Goal: Task Accomplishment & Management: Manage account settings

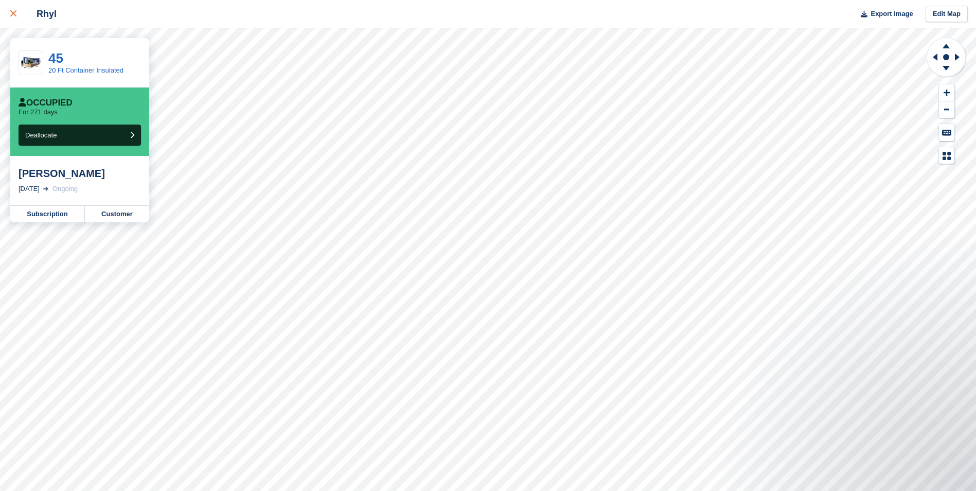
click at [15, 20] on div at bounding box center [18, 14] width 17 height 12
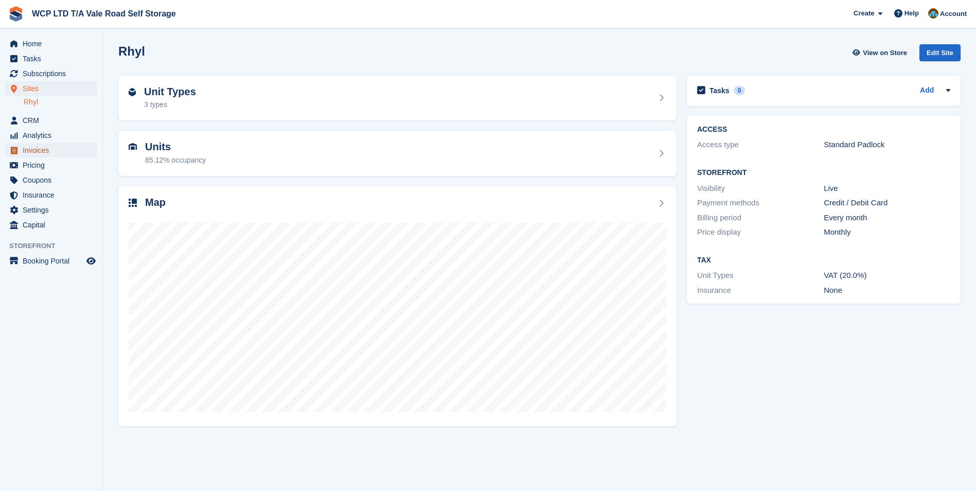
click at [31, 153] on span "Invoices" at bounding box center [54, 150] width 62 height 14
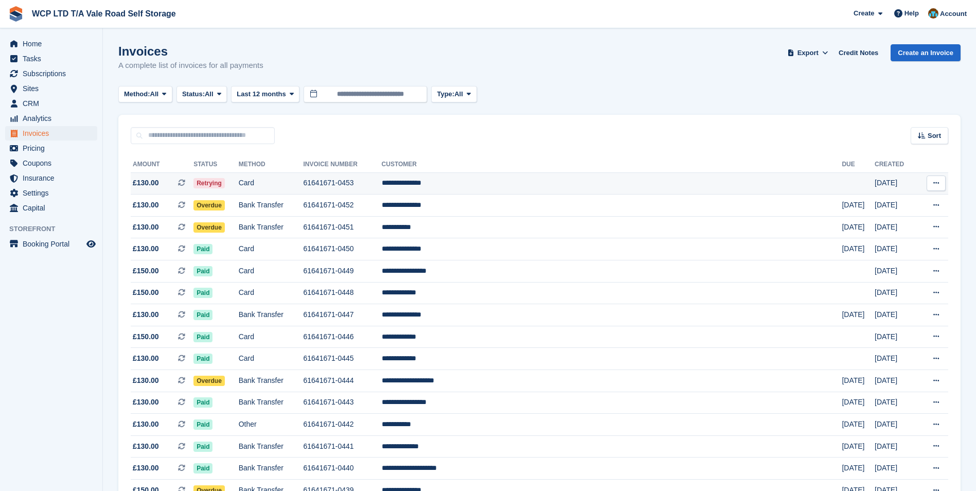
click at [304, 187] on td "Card" at bounding box center [271, 183] width 65 height 22
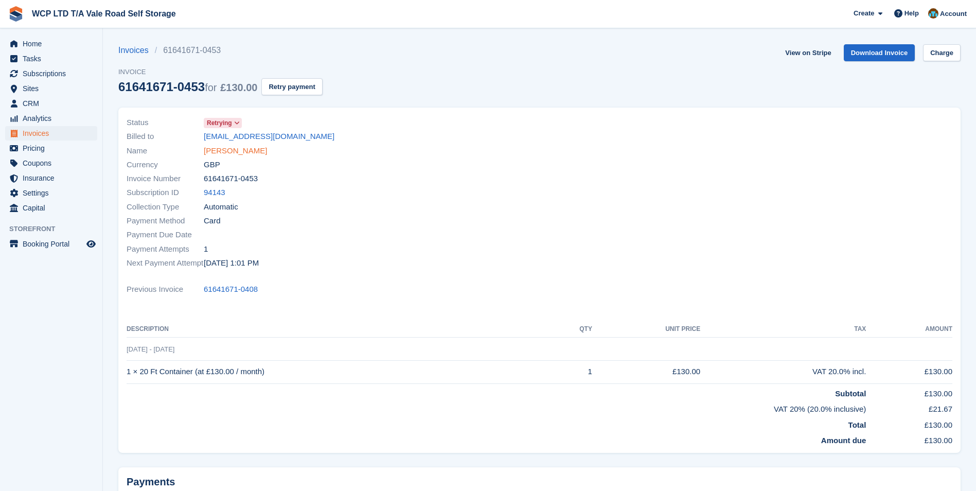
click at [237, 149] on link "[PERSON_NAME]" at bounding box center [235, 151] width 63 height 12
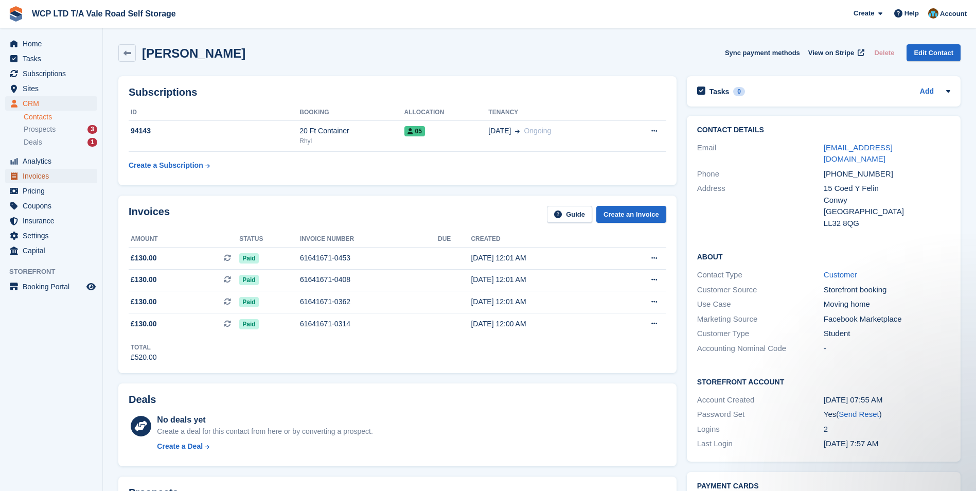
click at [68, 179] on span "Invoices" at bounding box center [54, 176] width 62 height 14
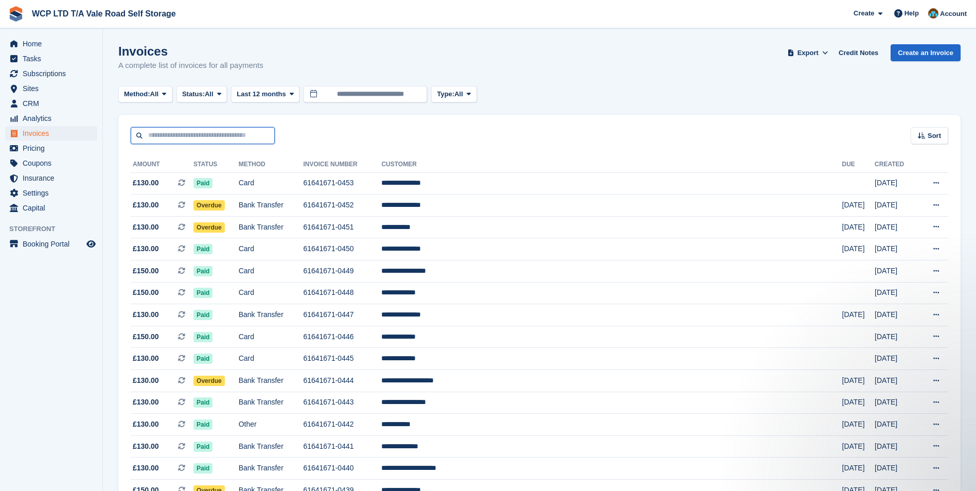
click at [177, 133] on input "text" at bounding box center [203, 135] width 144 height 17
type input "*****"
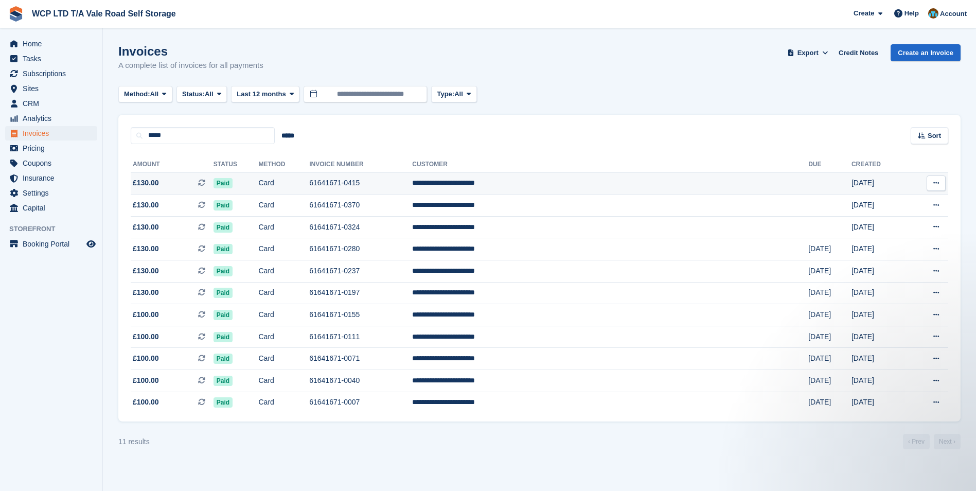
click at [146, 182] on span "£130.00" at bounding box center [146, 182] width 26 height 11
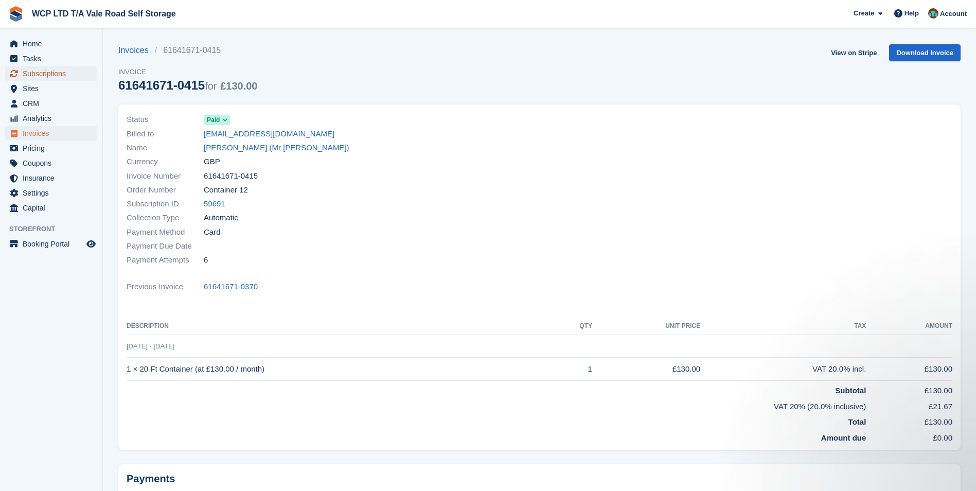
click at [30, 75] on span "Subscriptions" at bounding box center [54, 73] width 62 height 14
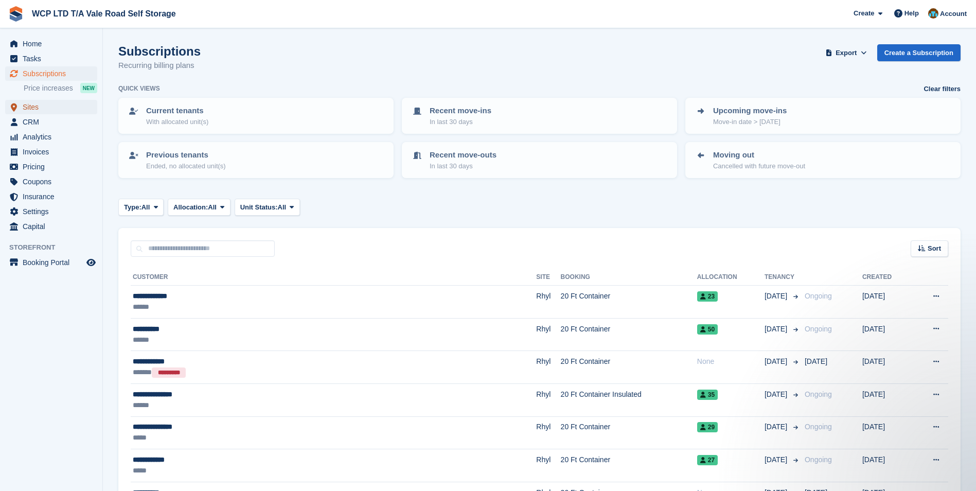
click at [45, 103] on span "Sites" at bounding box center [54, 107] width 62 height 14
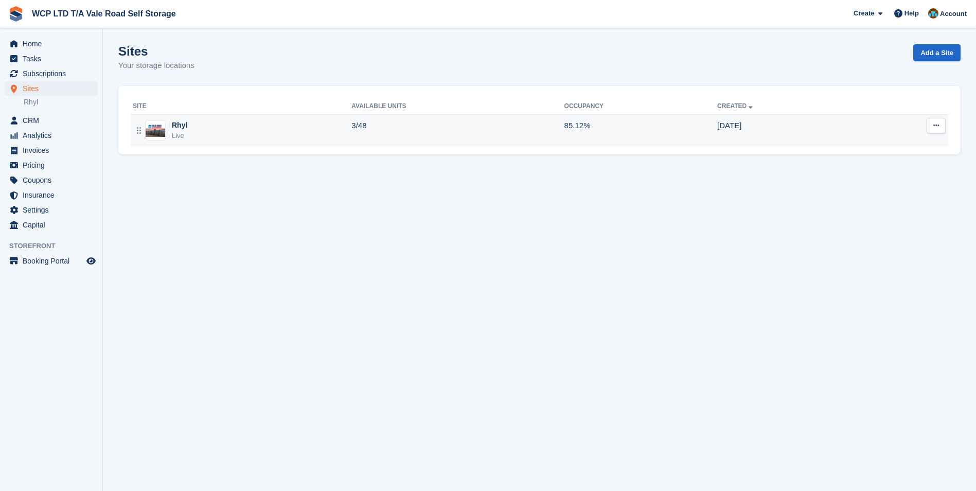
click at [220, 135] on div "Rhyl Live" at bounding box center [242, 130] width 219 height 21
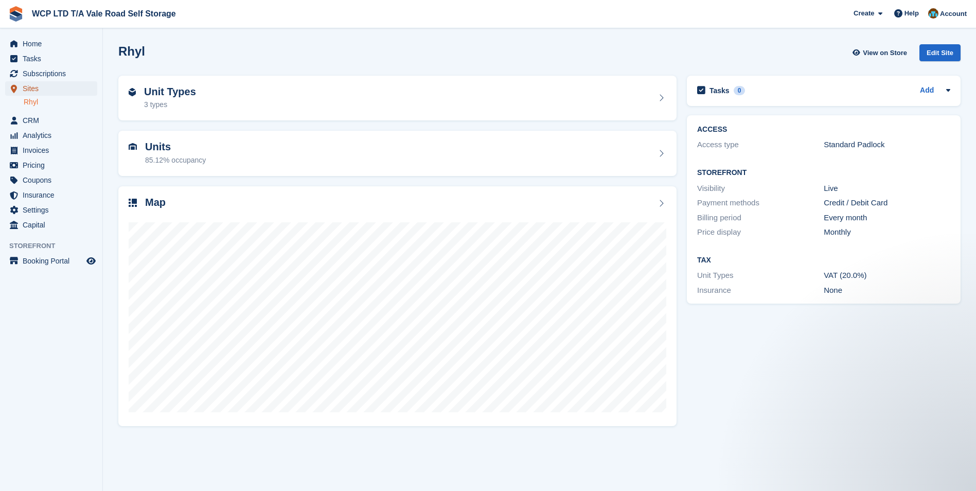
click at [40, 90] on span "Sites" at bounding box center [54, 88] width 62 height 14
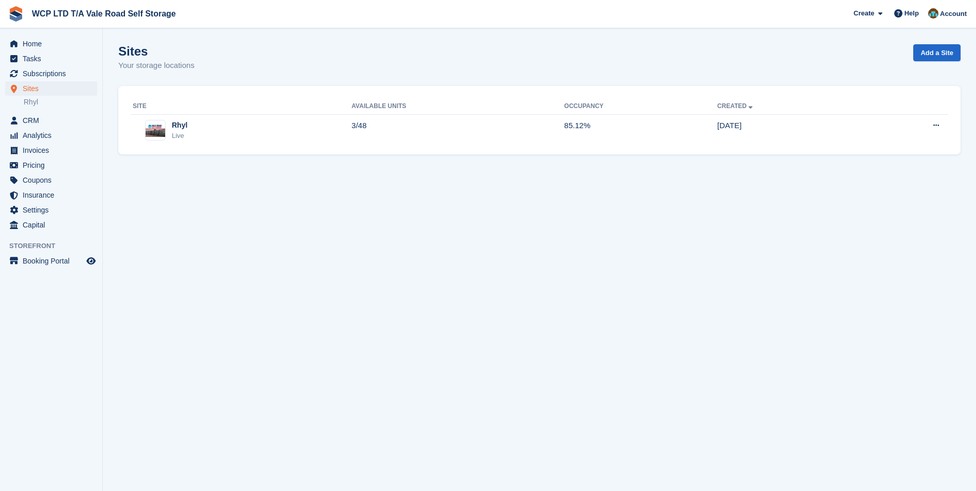
click at [41, 75] on span "Subscriptions" at bounding box center [54, 73] width 62 height 14
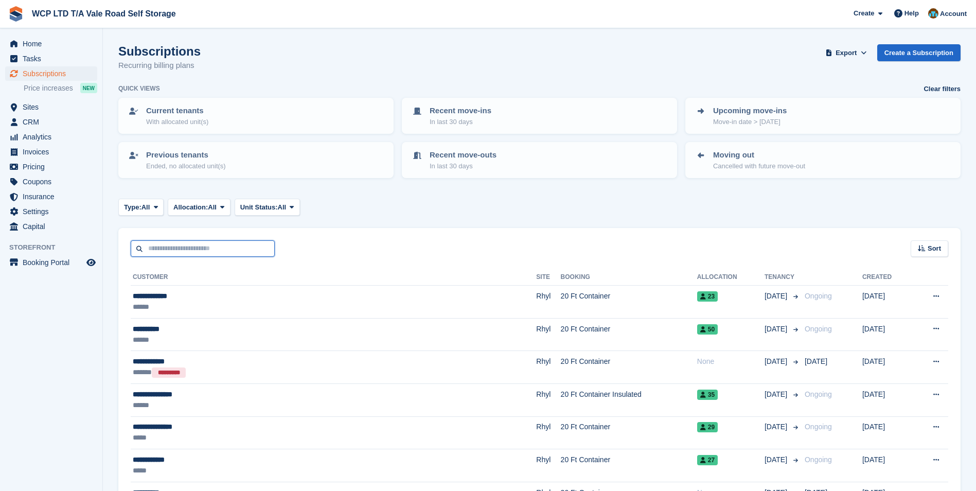
click at [153, 246] on input "text" at bounding box center [203, 248] width 144 height 17
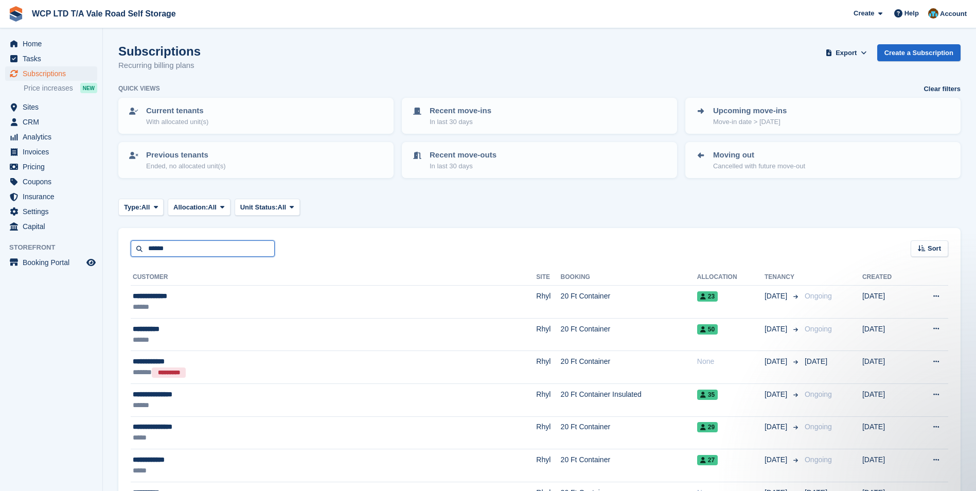
type input "******"
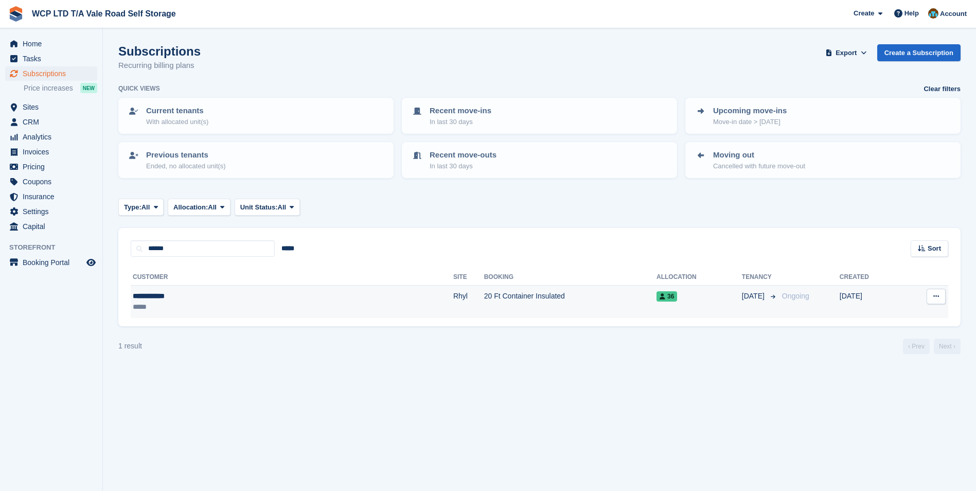
click at [180, 304] on div "*****" at bounding box center [207, 306] width 149 height 11
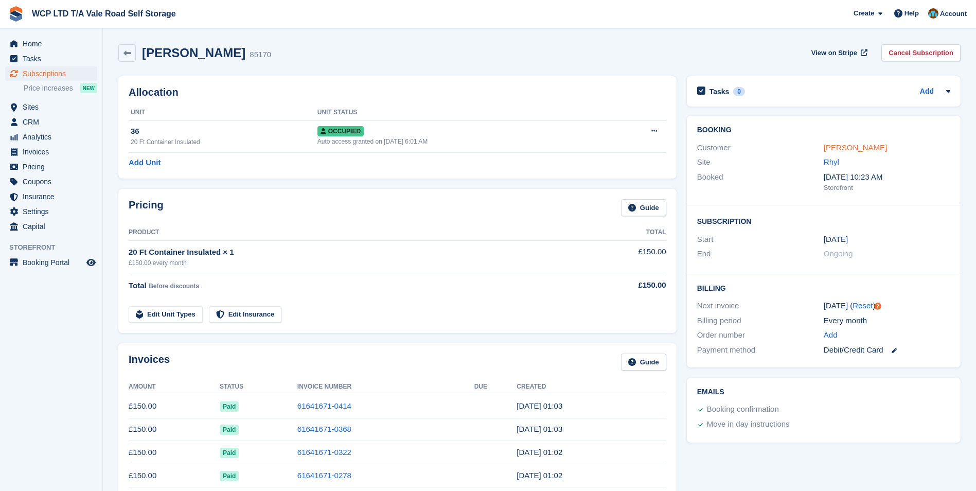
click at [837, 145] on link "[PERSON_NAME]" at bounding box center [855, 147] width 63 height 9
